Goal: Task Accomplishment & Management: Manage account settings

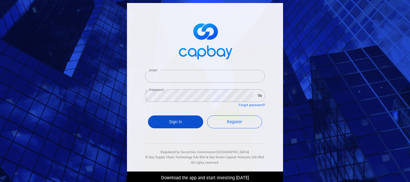
type input "[PERSON_NAME][EMAIL_ADDRESS][DOMAIN_NAME]"
click at [177, 122] on button "Sign In" at bounding box center [175, 122] width 55 height 13
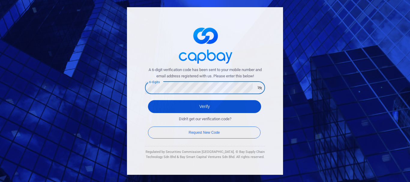
click at [165, 105] on button "Verify" at bounding box center [204, 106] width 113 height 13
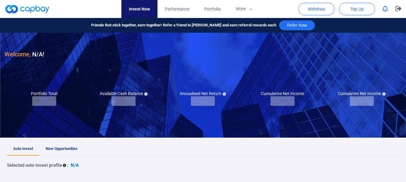
checkbox input "true"
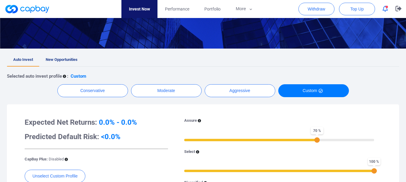
scroll to position [90, 0]
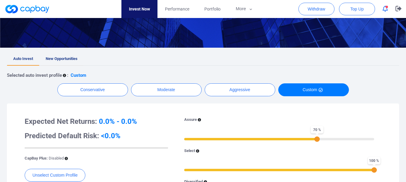
click at [58, 58] on span "New Opportunities" at bounding box center [62, 58] width 32 height 5
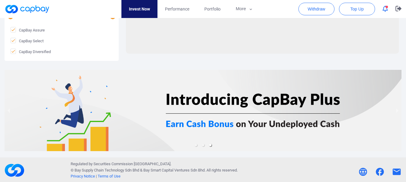
scroll to position [306, 0]
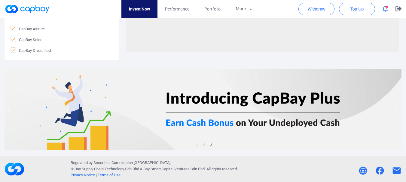
click at [198, 124] on div at bounding box center [203, 109] width 397 height 81
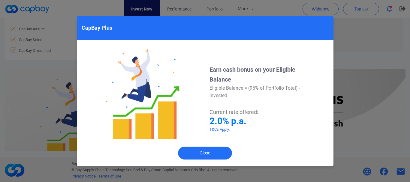
click at [246, 88] on span "Eligible Balance = (95% of Portfolio Total) - Invested" at bounding box center [255, 91] width 91 height 13
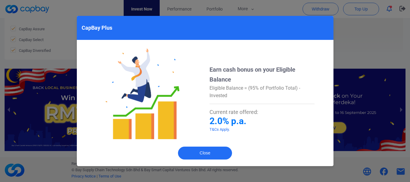
click at [236, 114] on span "Current rate offered:" at bounding box center [234, 112] width 49 height 6
click at [208, 151] on button "Close" at bounding box center [205, 153] width 54 height 13
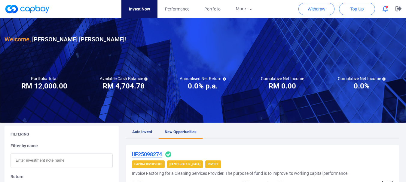
scroll to position [0, 0]
